Goal: Transaction & Acquisition: Subscribe to service/newsletter

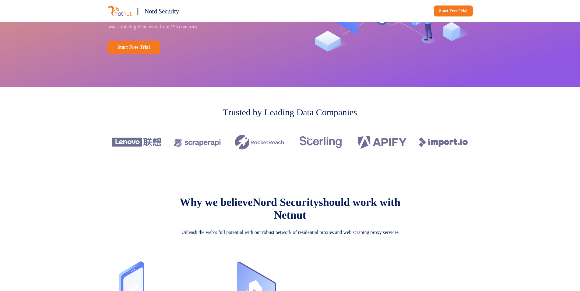
scroll to position [30, 0]
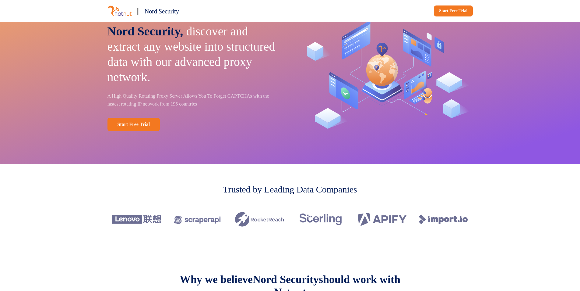
click at [375, 219] on img at bounding box center [382, 219] width 49 height 24
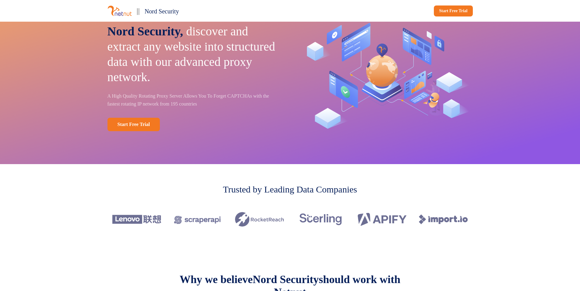
click at [432, 219] on img at bounding box center [443, 219] width 49 height 24
click at [185, 219] on img at bounding box center [198, 219] width 49 height 24
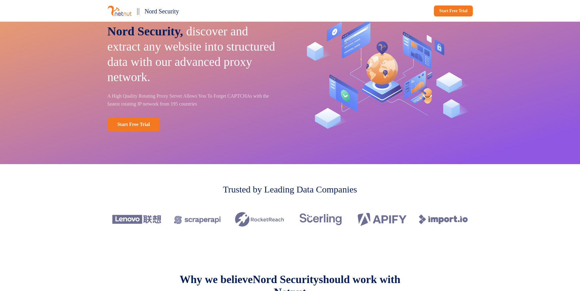
drag, startPoint x: 270, startPoint y: 220, endPoint x: 342, endPoint y: 220, distance: 72.8
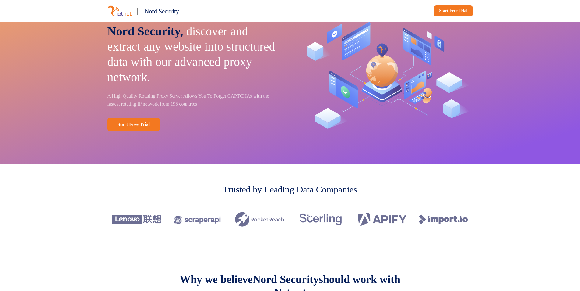
click at [270, 220] on img at bounding box center [259, 219] width 49 height 24
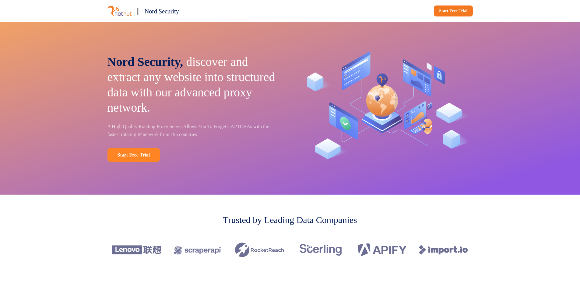
click at [130, 154] on link "Start Free Trial" at bounding box center [134, 154] width 53 height 13
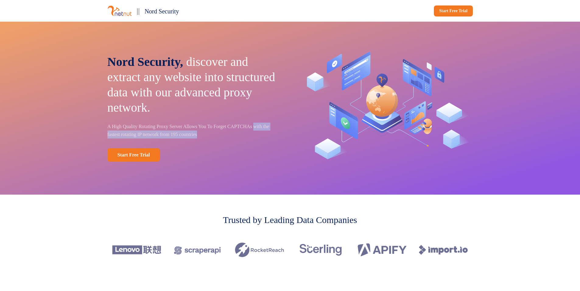
drag, startPoint x: 253, startPoint y: 132, endPoint x: 72, endPoint y: 133, distance: 181.3
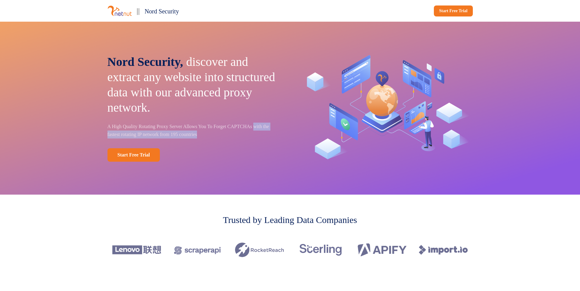
click at [72, 133] on div "Nord Security, discover and extract any website into structured data with our a…" at bounding box center [290, 108] width 580 height 173
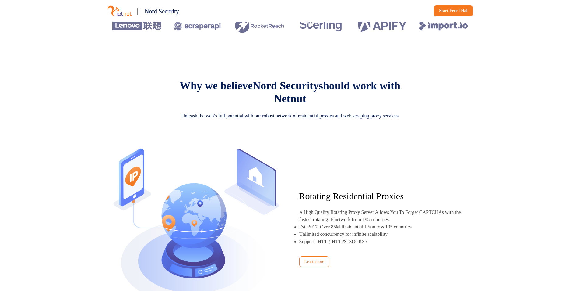
scroll to position [274, 0]
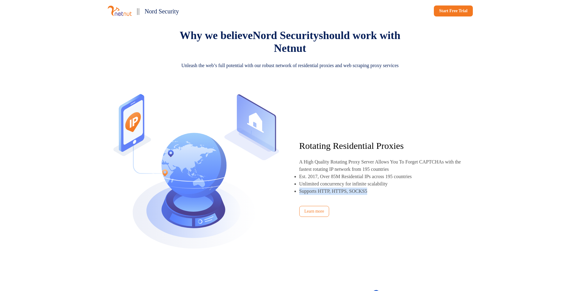
drag, startPoint x: 374, startPoint y: 208, endPoint x: 297, endPoint y: 210, distance: 76.8
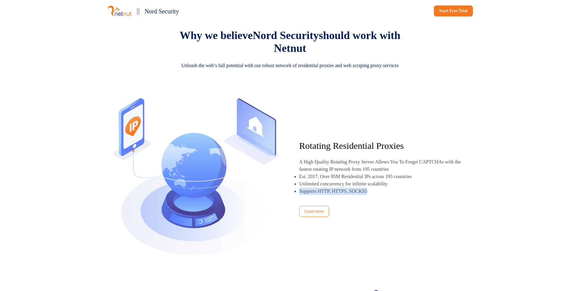
click at [297, 210] on div "Rotating Residential Proxies A High Quality Rotating Proxy Server Allows You To…" at bounding box center [291, 179] width 366 height 174
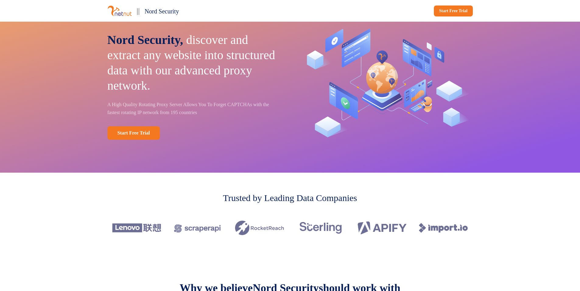
scroll to position [0, 0]
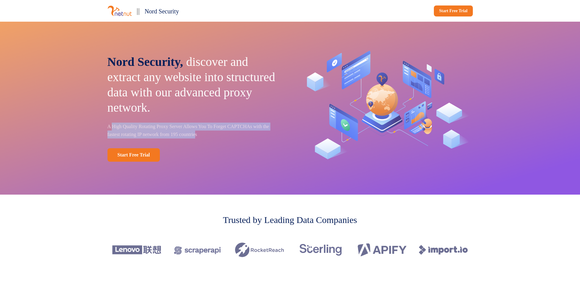
drag, startPoint x: 234, startPoint y: 133, endPoint x: 112, endPoint y: 130, distance: 121.3
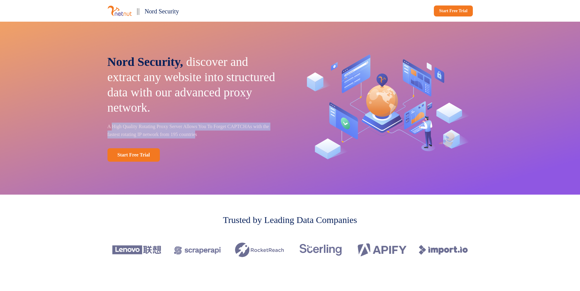
click at [112, 130] on p "A High Quality Rotating Proxy Server Allows You To Forget CAPTCHAs with the fas…" at bounding box center [195, 130] width 174 height 16
